Goal: Obtain resource: Download file/media

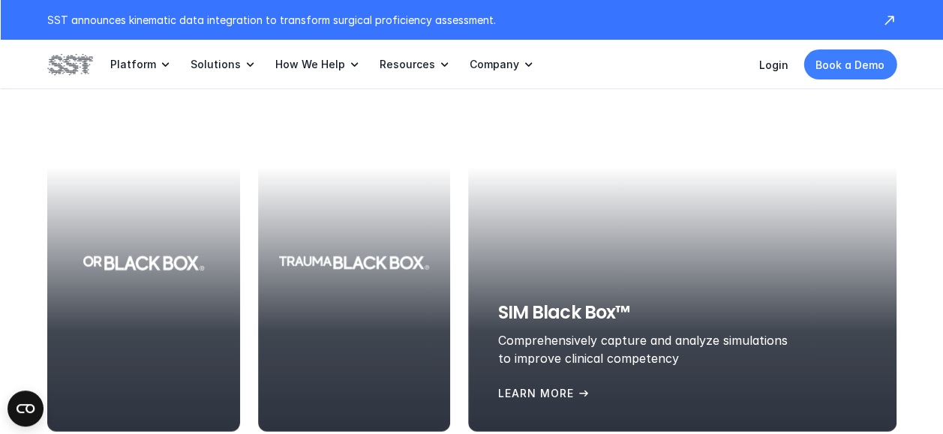
scroll to position [1961, 0]
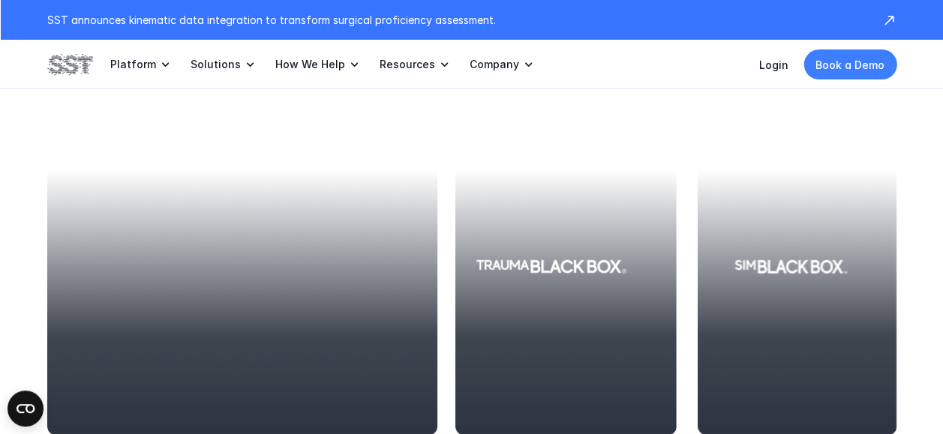
click at [157, 271] on div at bounding box center [242, 266] width 390 height 337
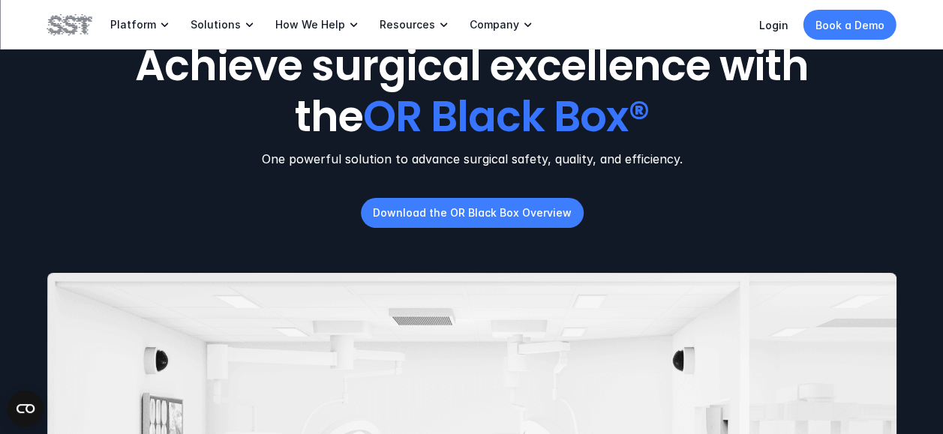
scroll to position [72, 0]
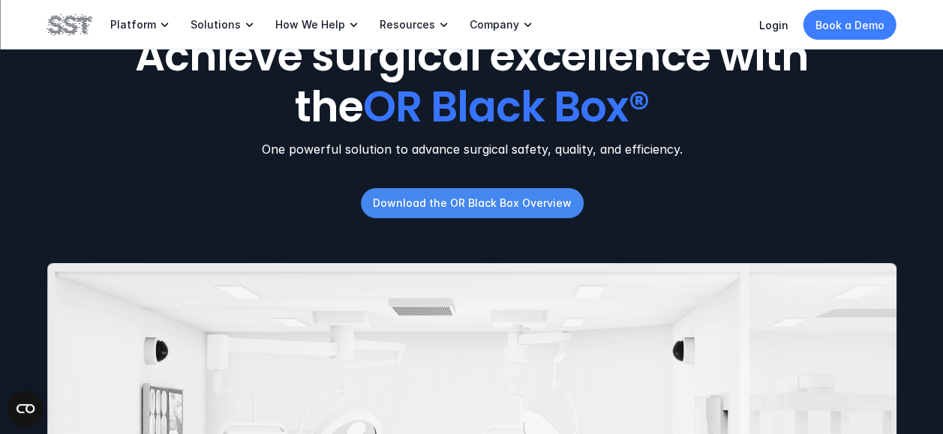
click at [490, 205] on p "Download the OR Black Box Overview" at bounding box center [471, 203] width 199 height 16
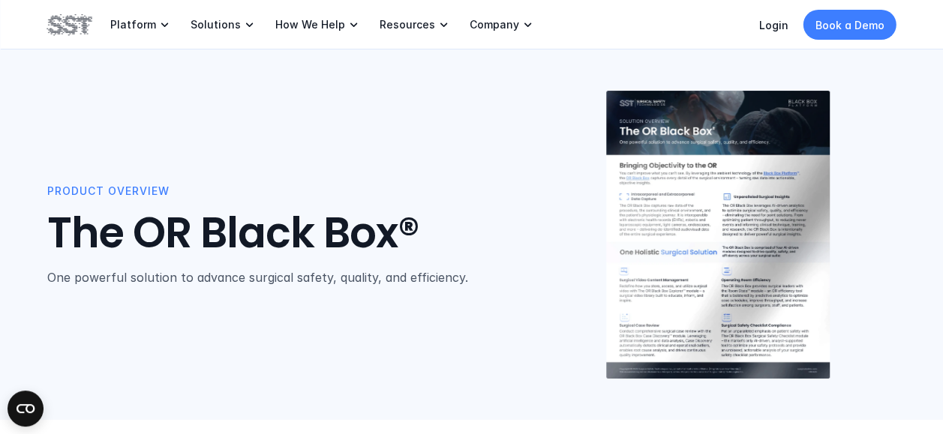
scroll to position [4, 0]
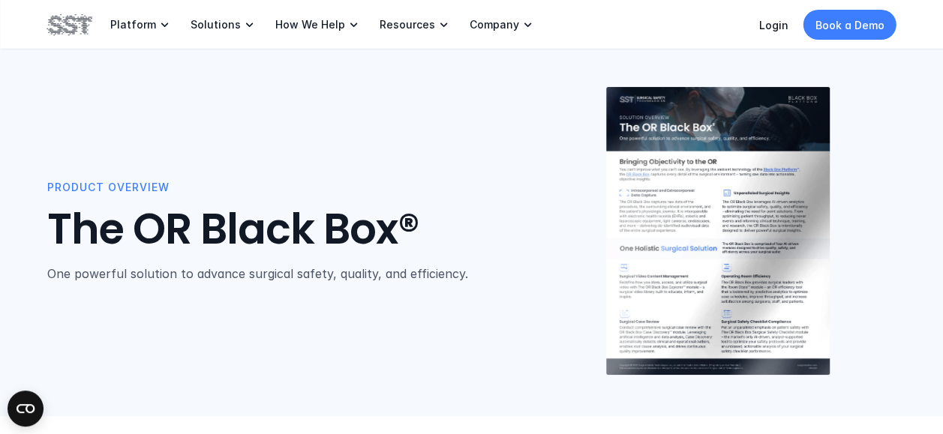
click at [714, 244] on img at bounding box center [717, 231] width 223 height 289
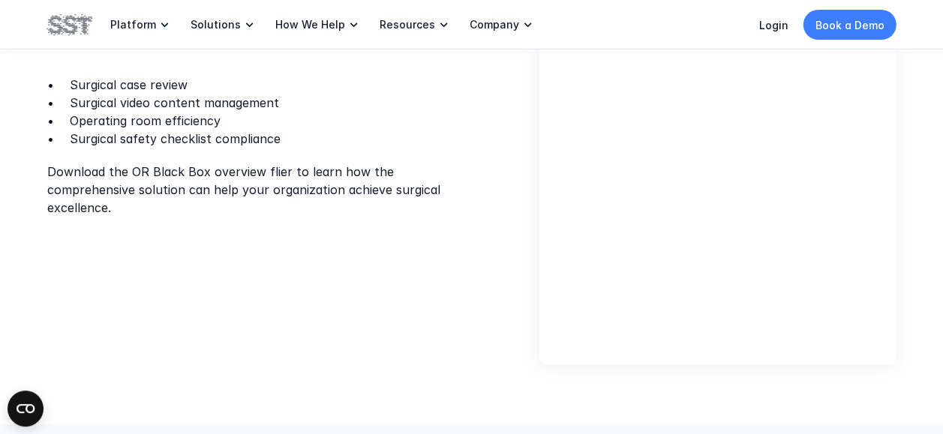
scroll to position [573, 0]
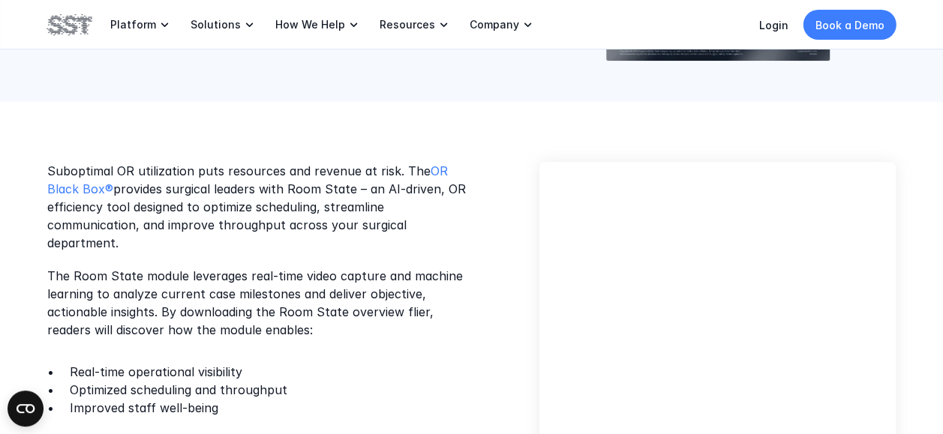
scroll to position [319, 0]
